Goal: Task Accomplishment & Management: Use online tool/utility

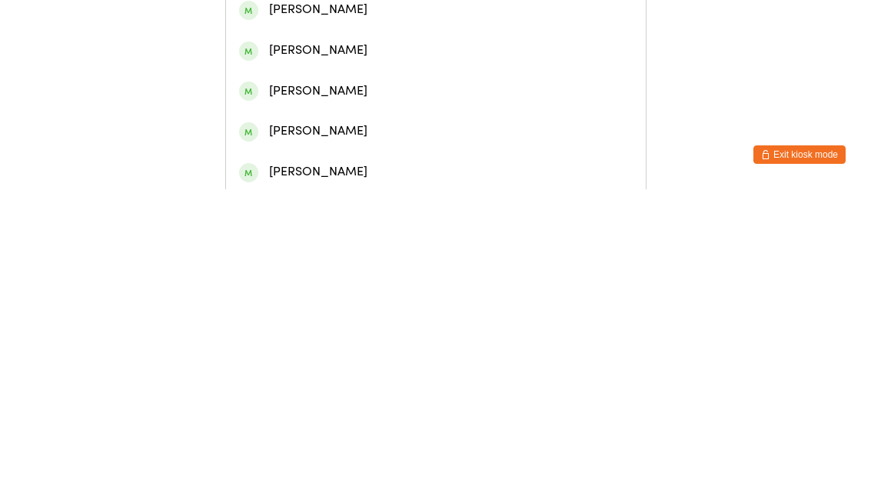
type input "[PERSON_NAME]"
click at [381, 68] on div "[PERSON_NAME]" at bounding box center [436, 66] width 394 height 21
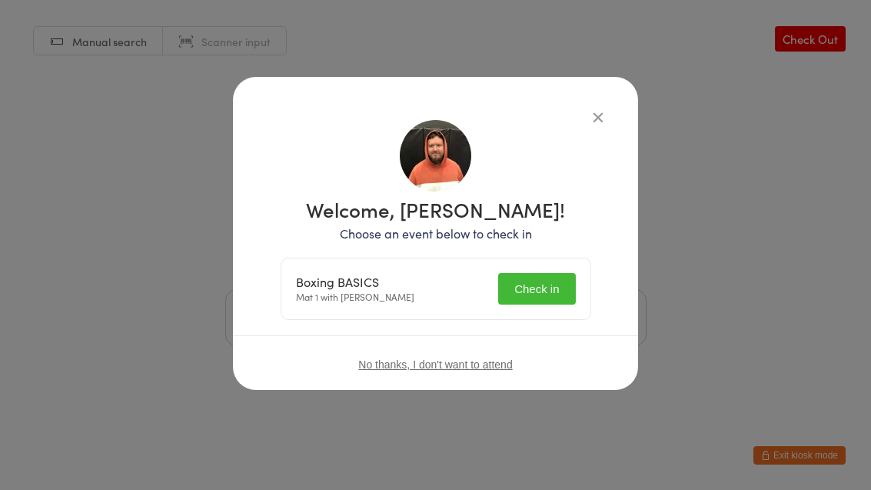
click at [529, 281] on button "Check in" at bounding box center [536, 289] width 77 height 32
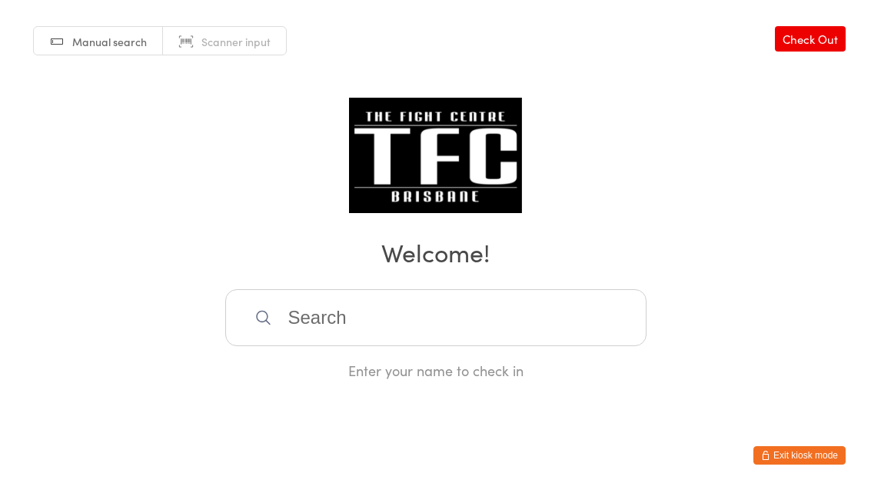
click at [542, 333] on input "search" at bounding box center [435, 317] width 421 height 57
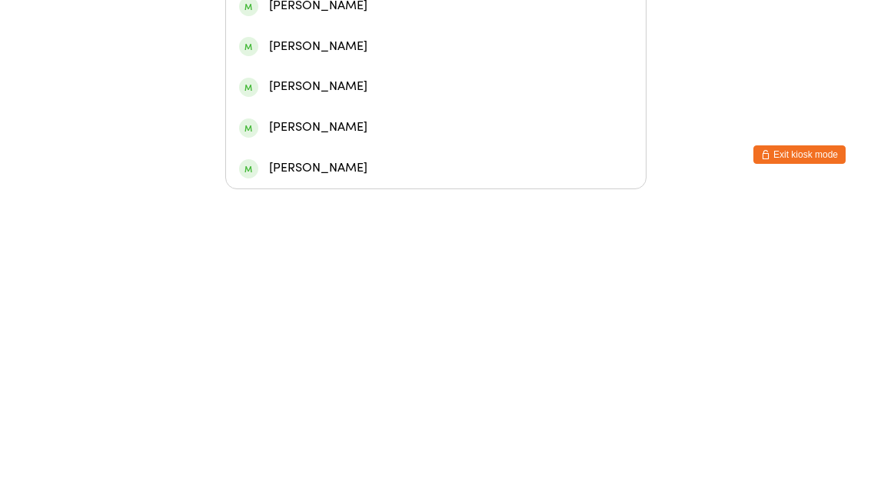
type input "[PERSON_NAME]"
click at [514, 214] on div "[PERSON_NAME]" at bounding box center [436, 224] width 394 height 21
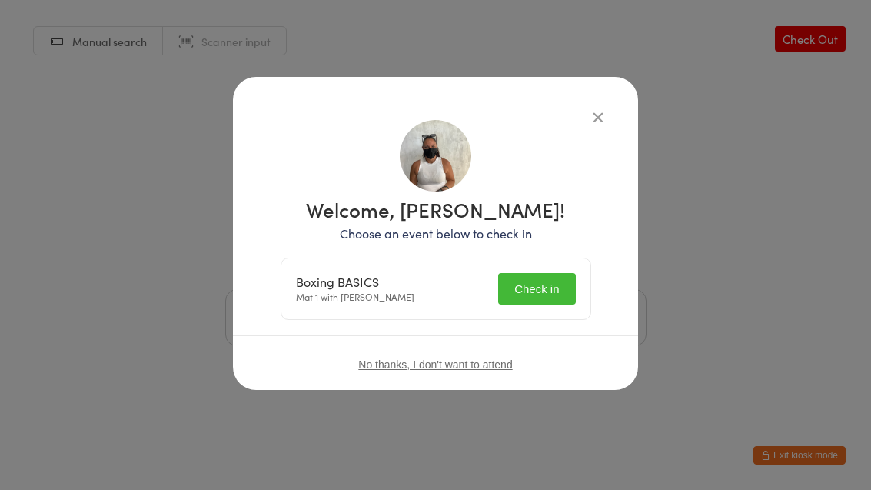
click at [549, 281] on button "Check in" at bounding box center [536, 289] width 77 height 32
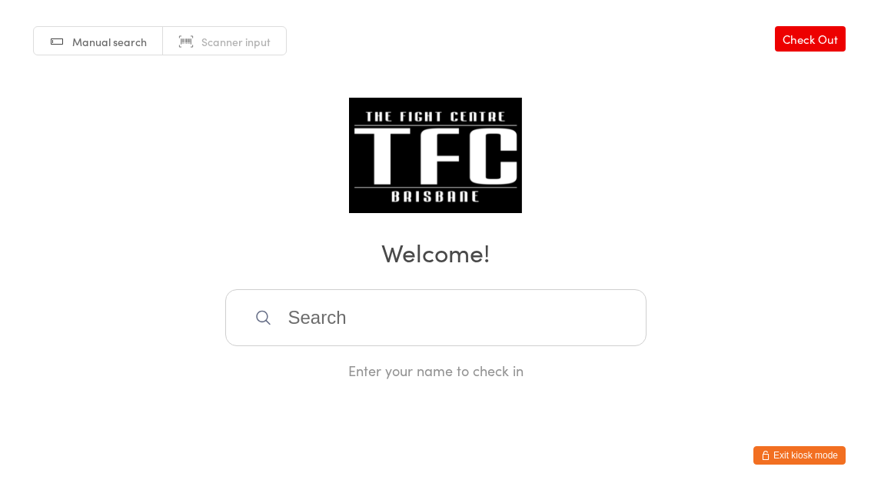
click at [334, 332] on input "search" at bounding box center [435, 317] width 421 height 57
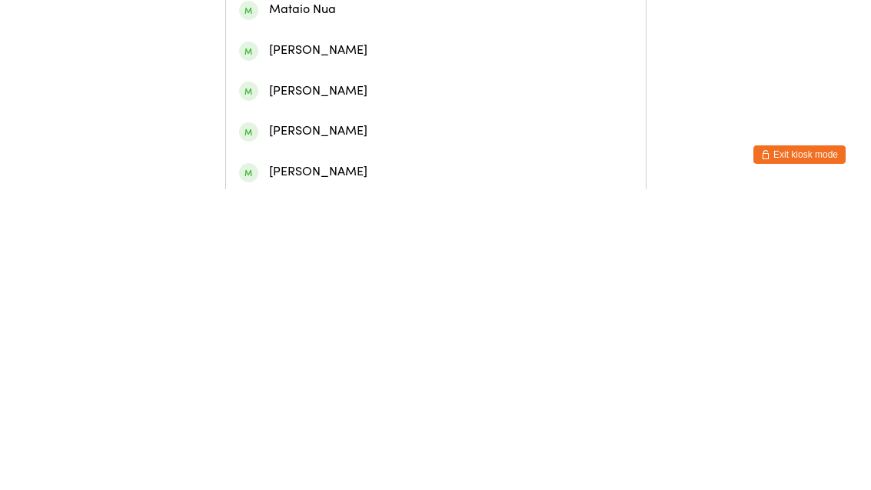
type input "[PERSON_NAME]"
click at [297, 73] on div "[PERSON_NAME]" at bounding box center [436, 66] width 394 height 21
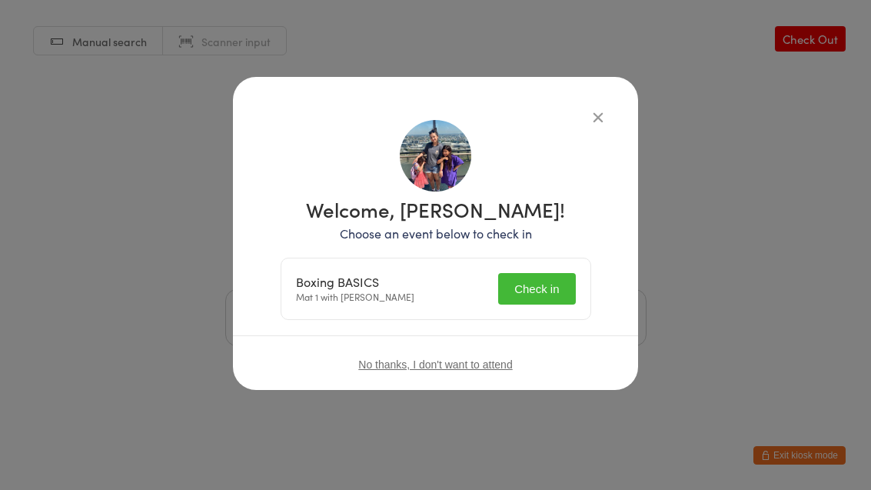
click at [537, 284] on button "Check in" at bounding box center [536, 289] width 77 height 32
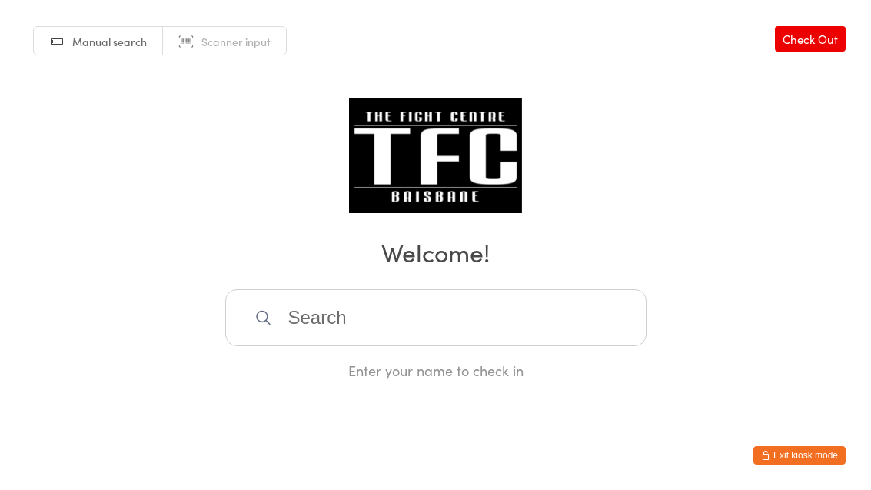
click at [359, 313] on input "search" at bounding box center [435, 317] width 421 height 57
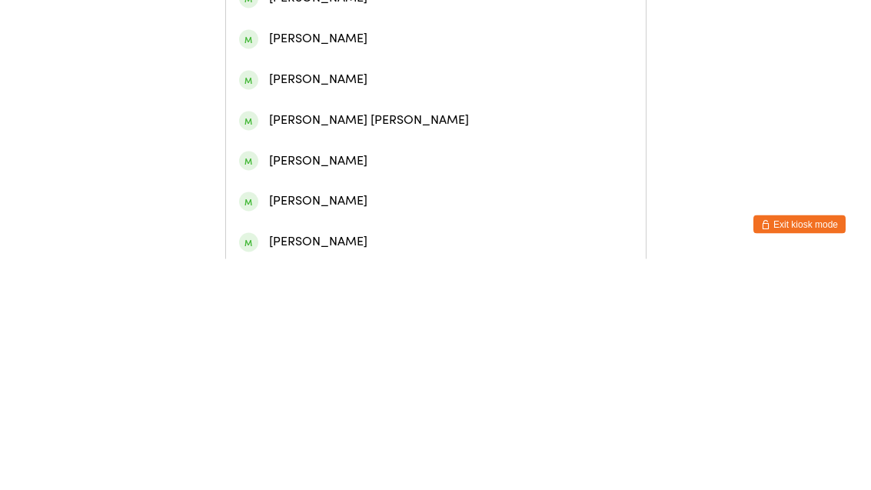
type input "[PERSON_NAME]"
click at [325, 77] on div "[PERSON_NAME]" at bounding box center [436, 66] width 394 height 21
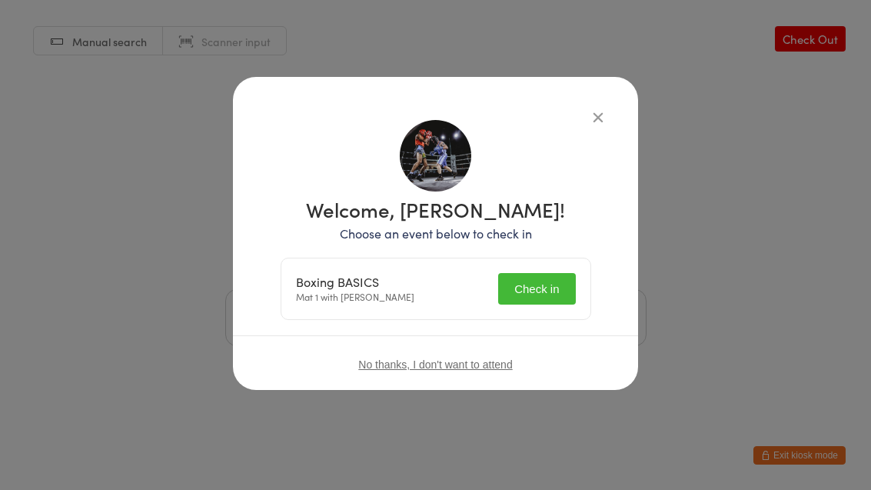
click at [557, 298] on button "Check in" at bounding box center [536, 289] width 77 height 32
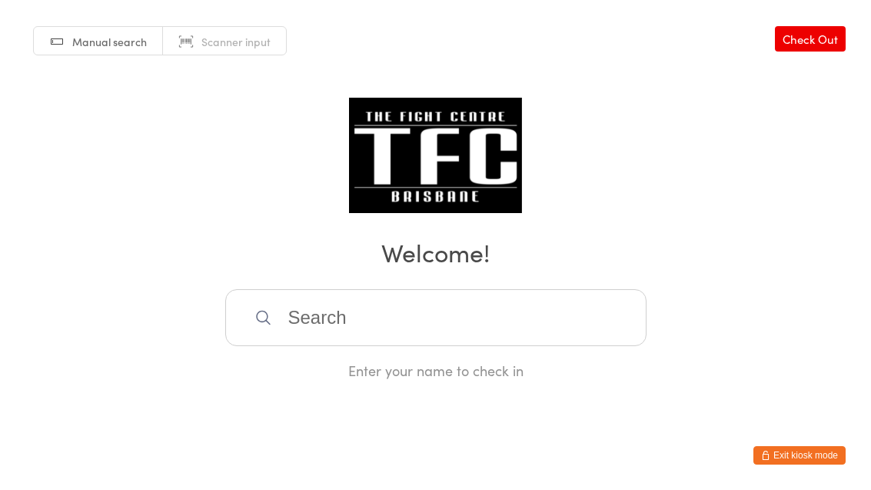
click at [421, 315] on input "search" at bounding box center [435, 317] width 421 height 57
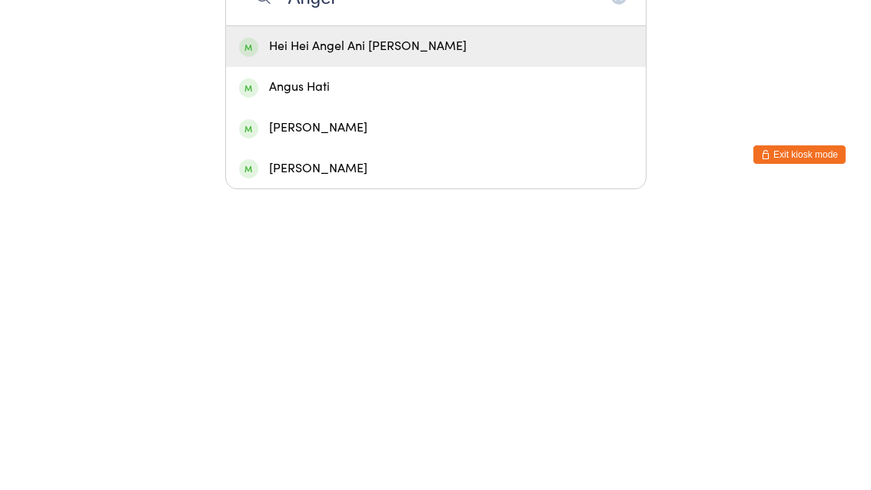
click at [682, 72] on div "Manual search Scanner input Check Out Welcome! [PERSON_NAME] Angel Ani [PERSON_…" at bounding box center [435, 170] width 871 height 380
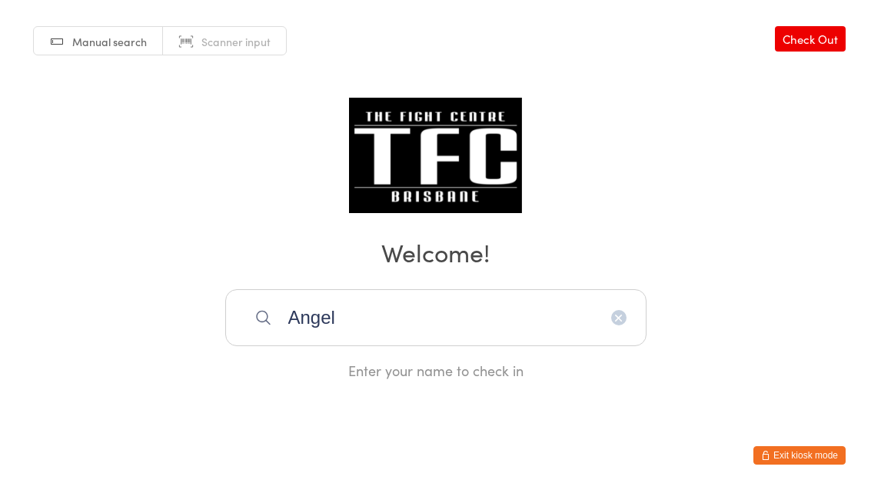
click at [520, 326] on input "Angel" at bounding box center [435, 317] width 421 height 57
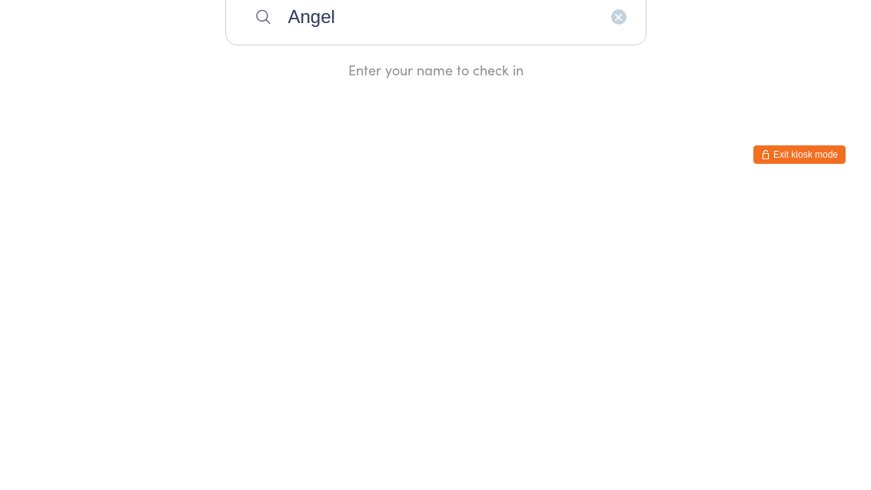
click at [709, 117] on html "You have now entered Kiosk Mode. Members will be able to check themselves in us…" at bounding box center [435, 245] width 871 height 490
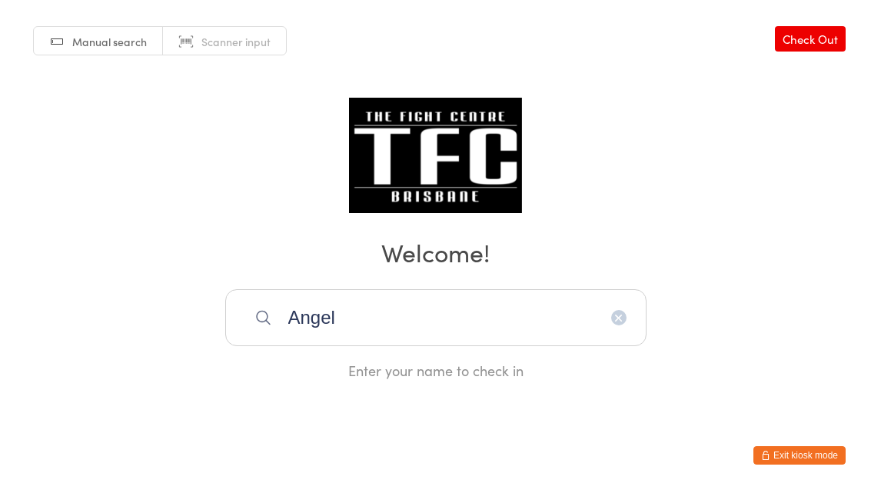
click at [458, 329] on input "Angel" at bounding box center [435, 317] width 421 height 57
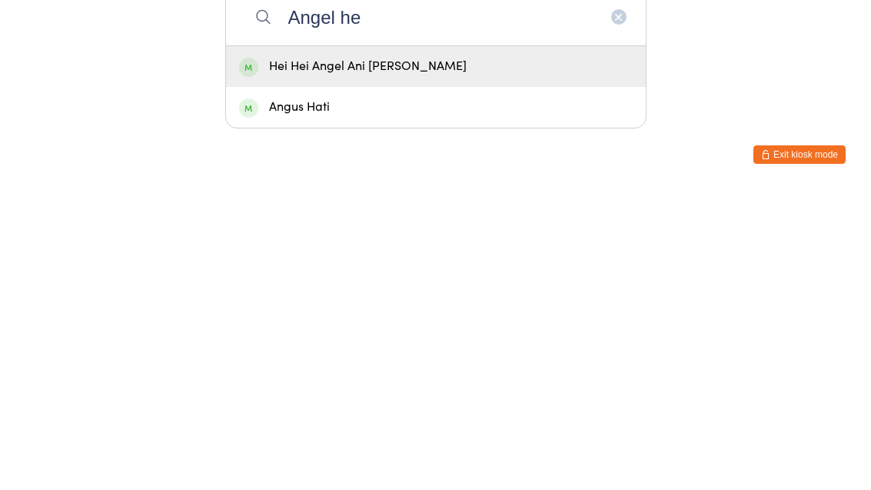
type input "Angel he"
click at [442, 357] on div "Hei Hei Angel Ani [PERSON_NAME]" at bounding box center [436, 367] width 394 height 21
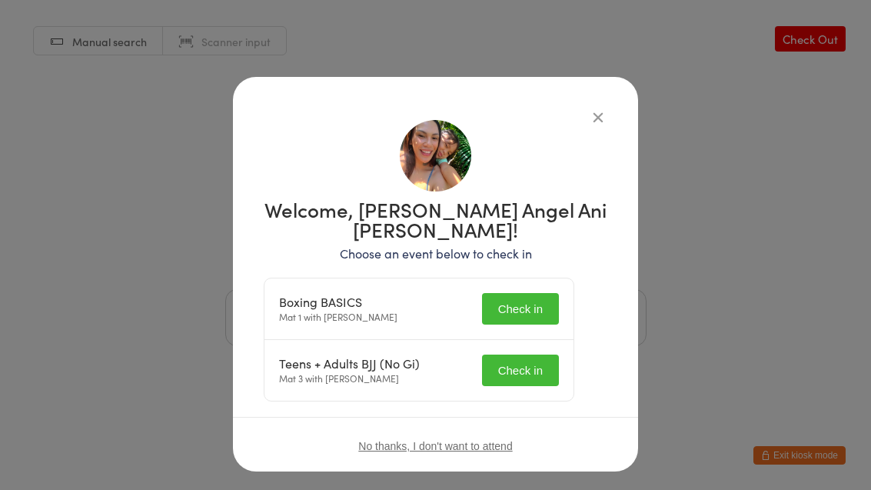
click at [537, 293] on button "Check in" at bounding box center [520, 309] width 77 height 32
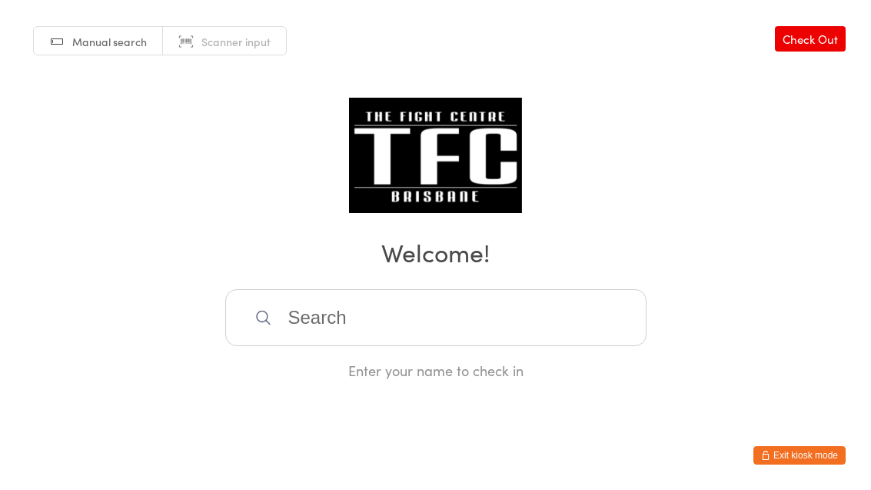
click at [380, 313] on input "search" at bounding box center [435, 317] width 421 height 57
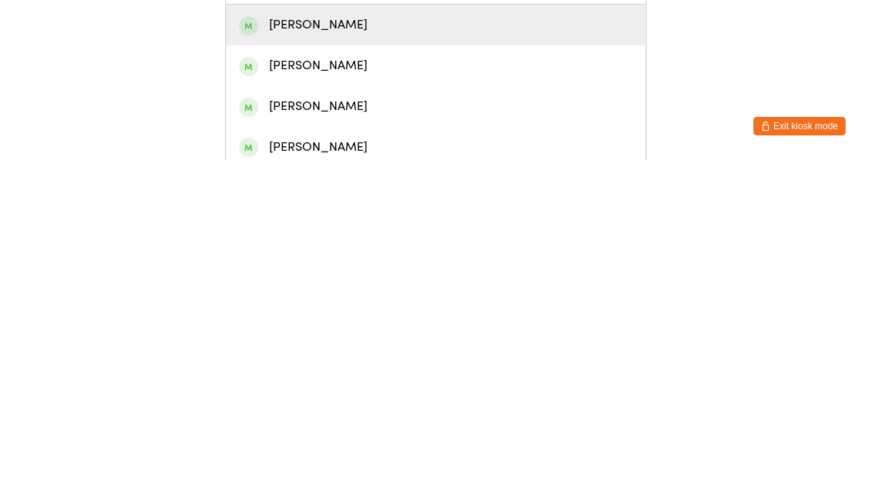
scroll to position [18, 0]
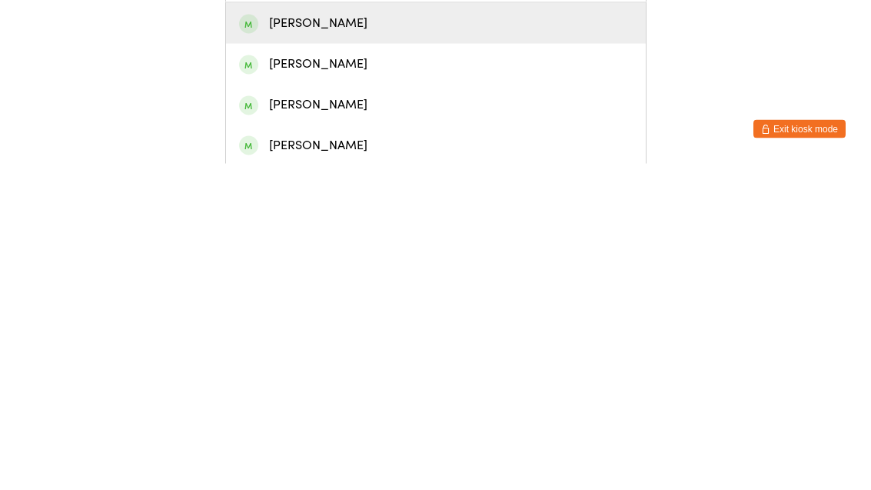
type input "[PERSON_NAME]"
click at [406, 380] on div "[PERSON_NAME]" at bounding box center [436, 390] width 394 height 21
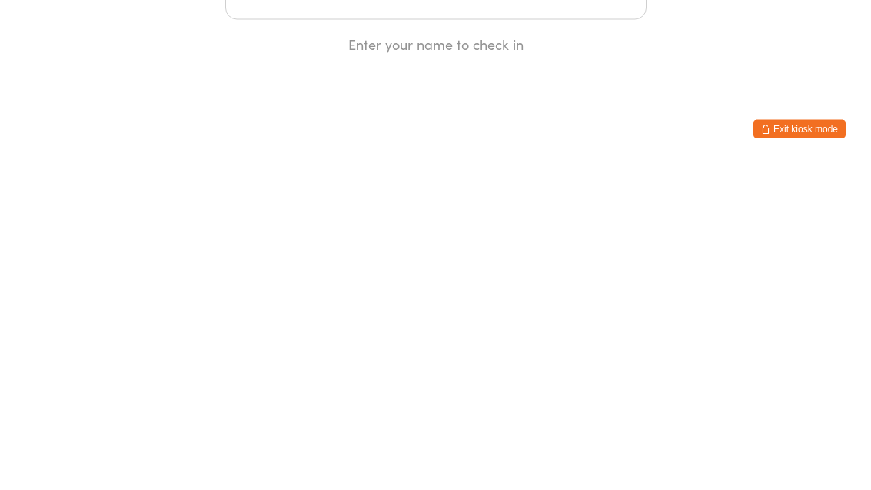
scroll to position [0, 0]
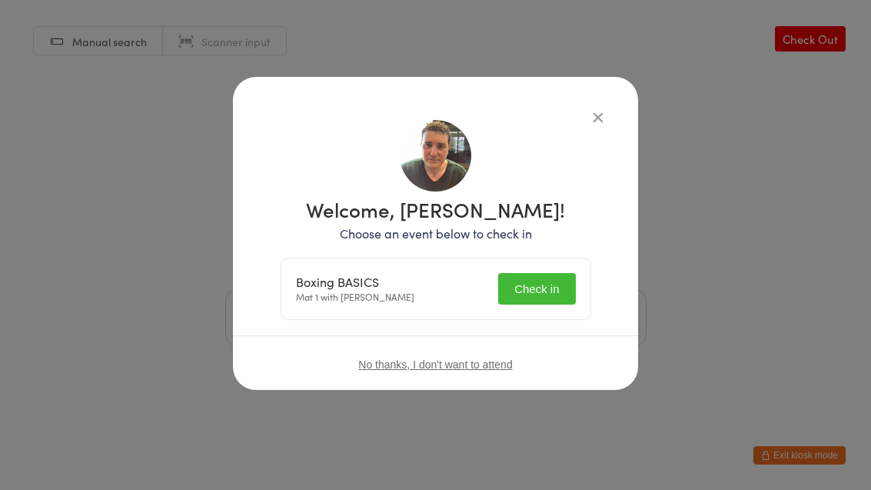
click at [535, 281] on button "Check in" at bounding box center [536, 289] width 77 height 32
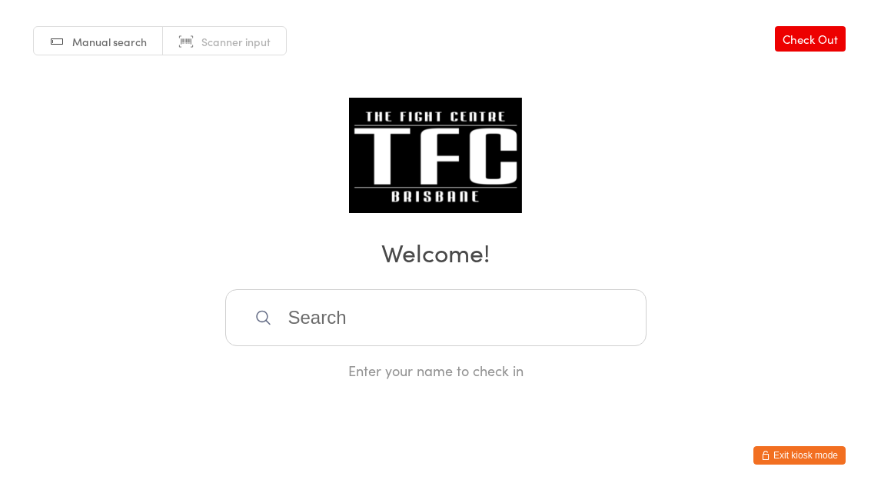
click at [425, 337] on input "search" at bounding box center [435, 317] width 421 height 57
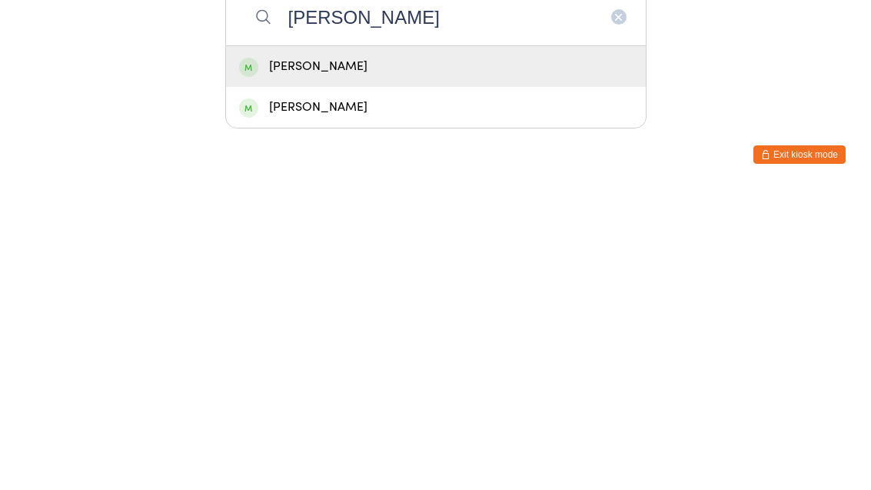
type input "[PERSON_NAME]"
click at [330, 357] on div "[PERSON_NAME]" at bounding box center [436, 367] width 394 height 21
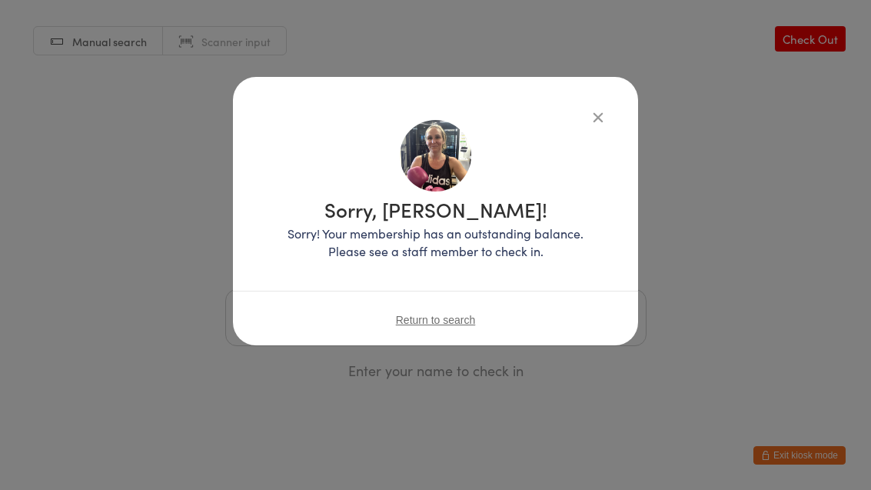
click at [603, 119] on icon "button" at bounding box center [598, 116] width 17 height 17
